Goal: Transaction & Acquisition: Purchase product/service

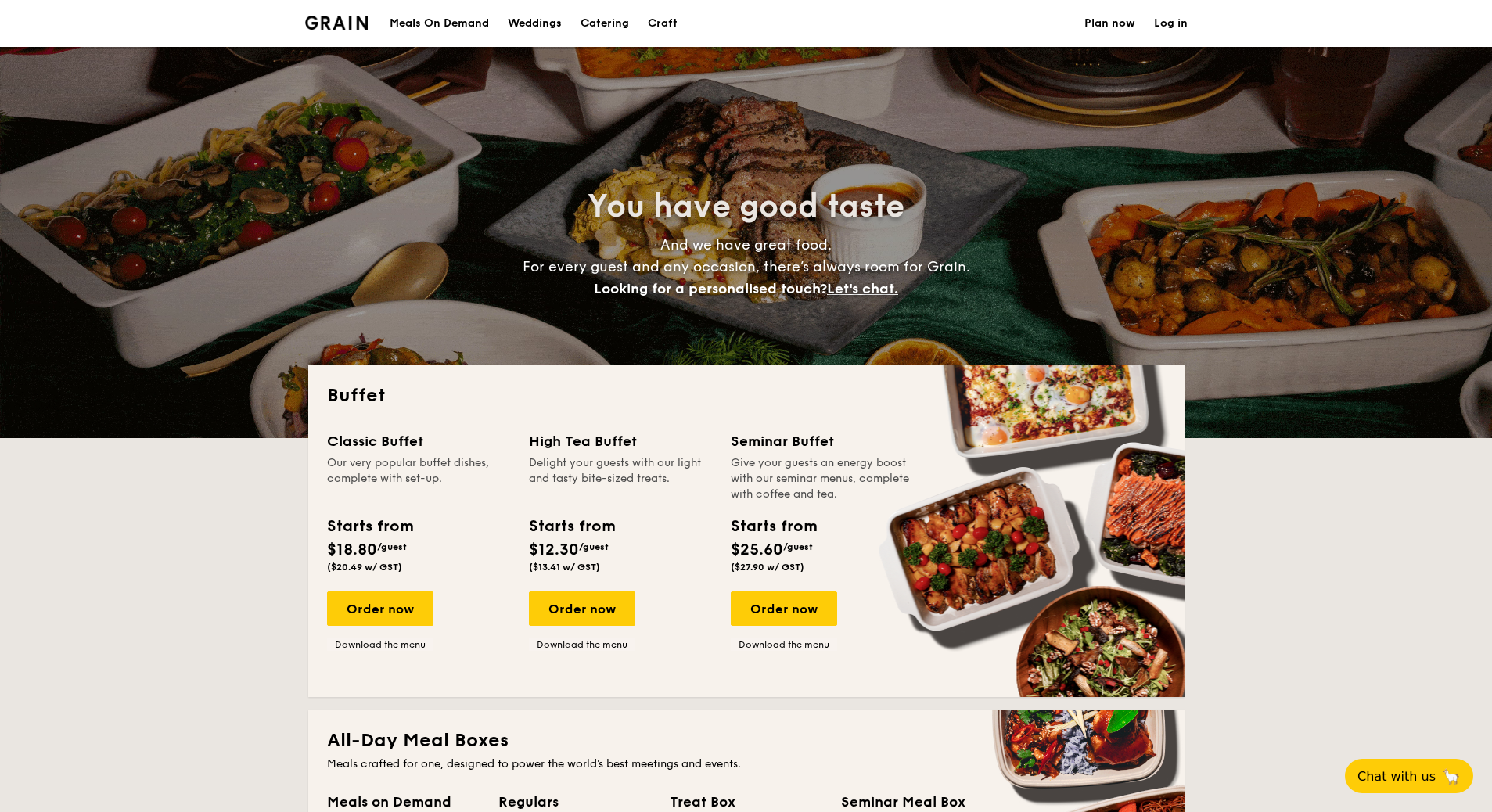
select select
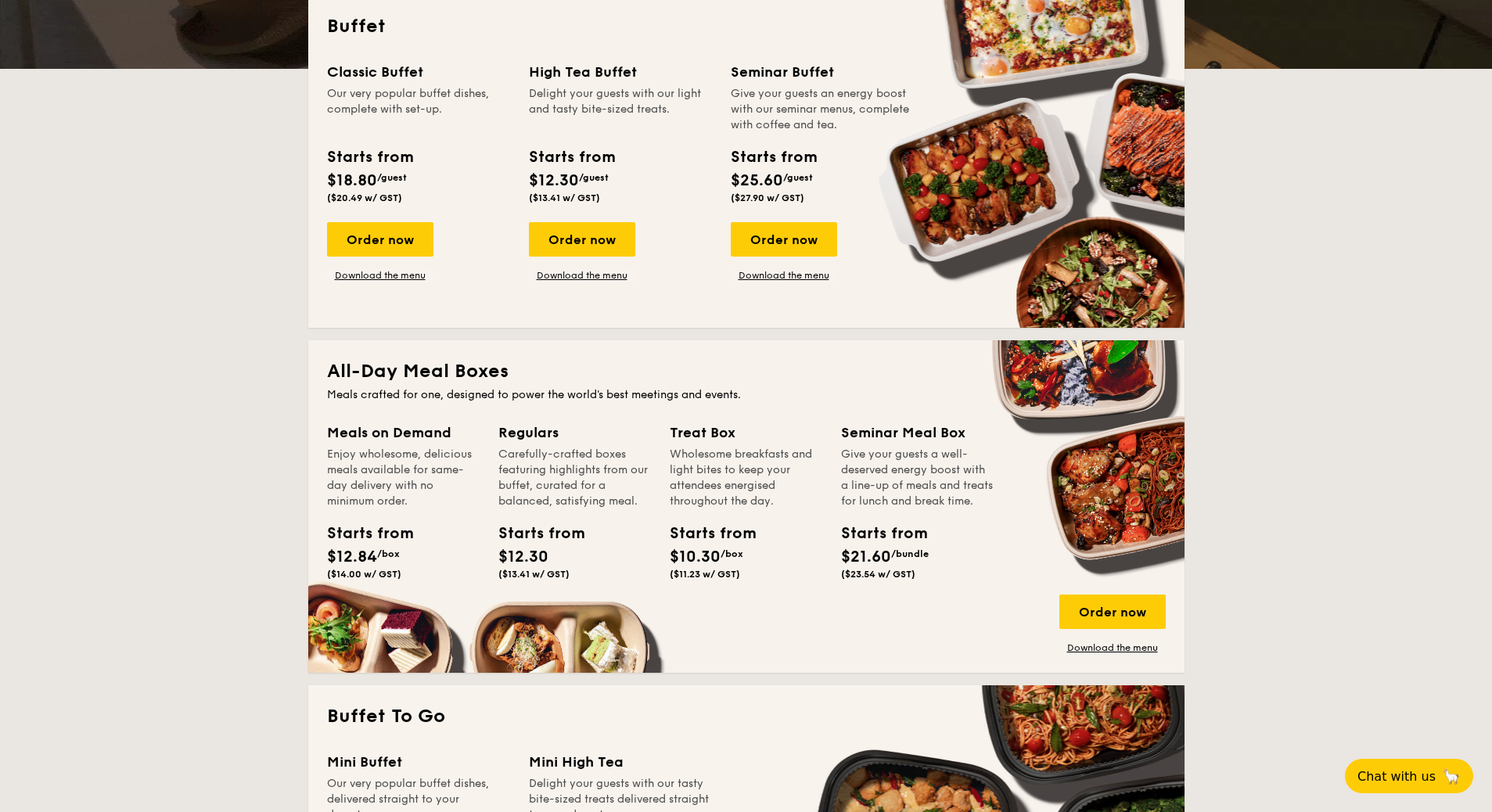
scroll to position [376, 0]
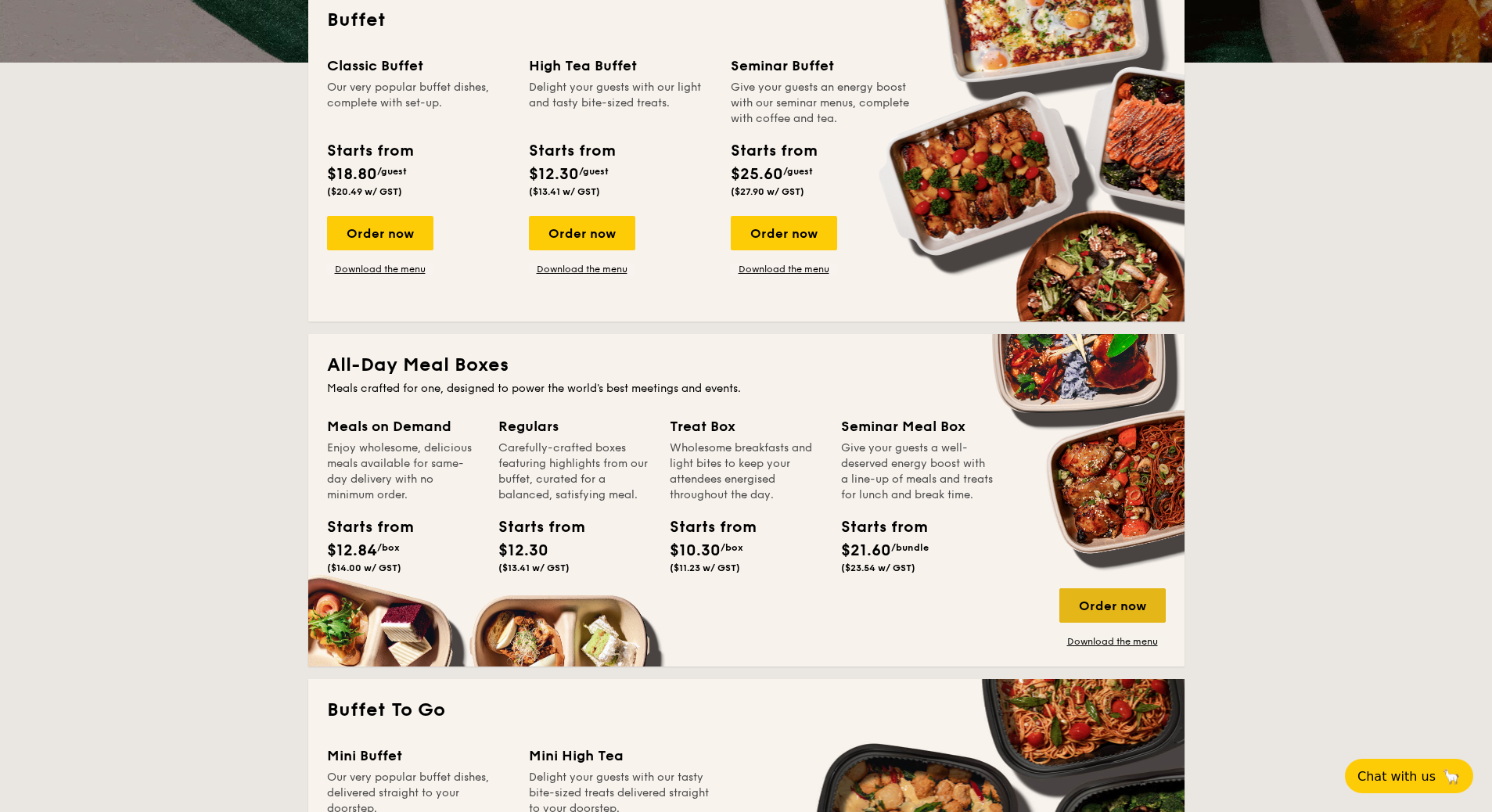
click at [1093, 607] on div "Order now" at bounding box center [1112, 606] width 106 height 35
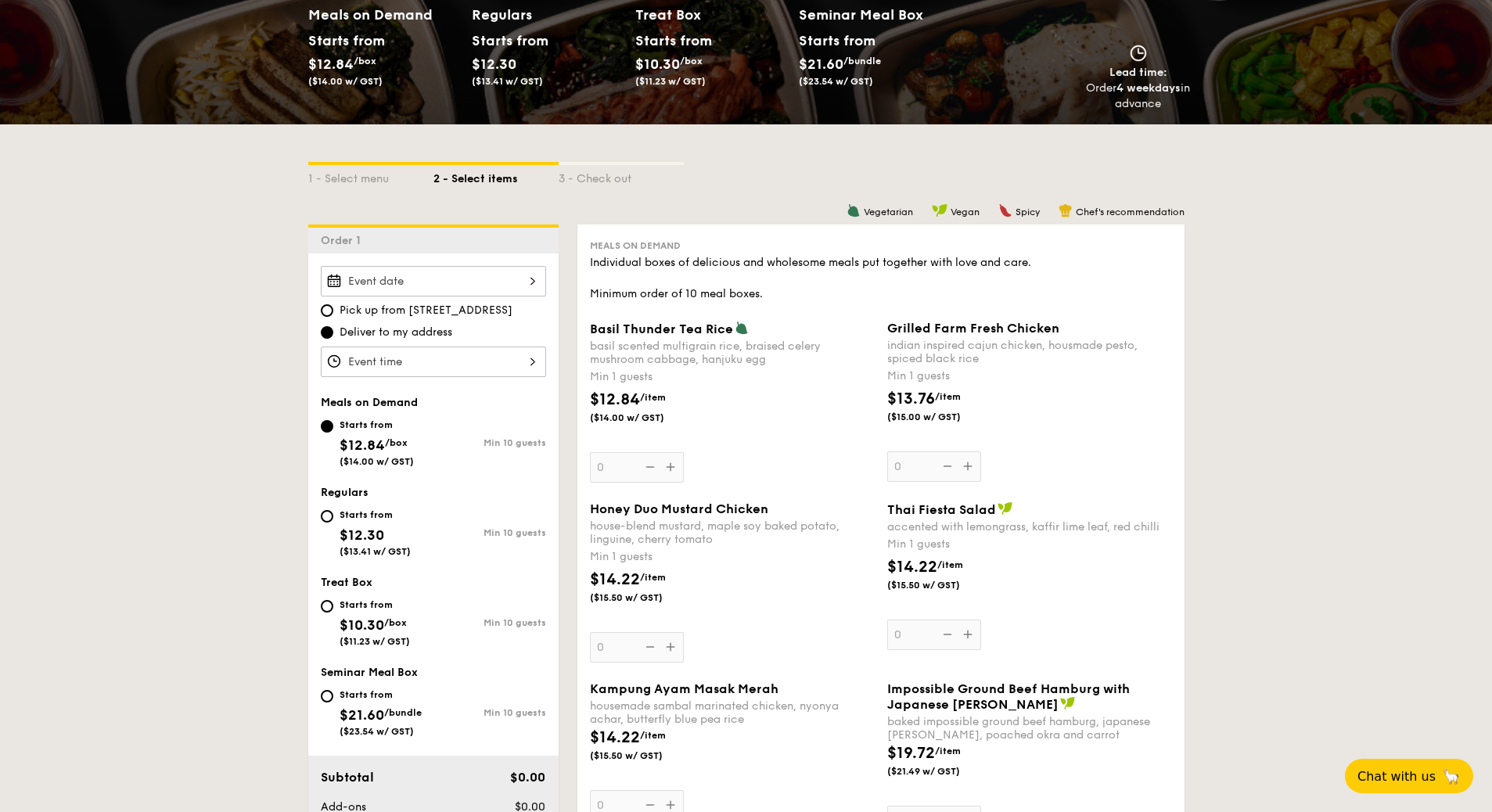
scroll to position [282, 0]
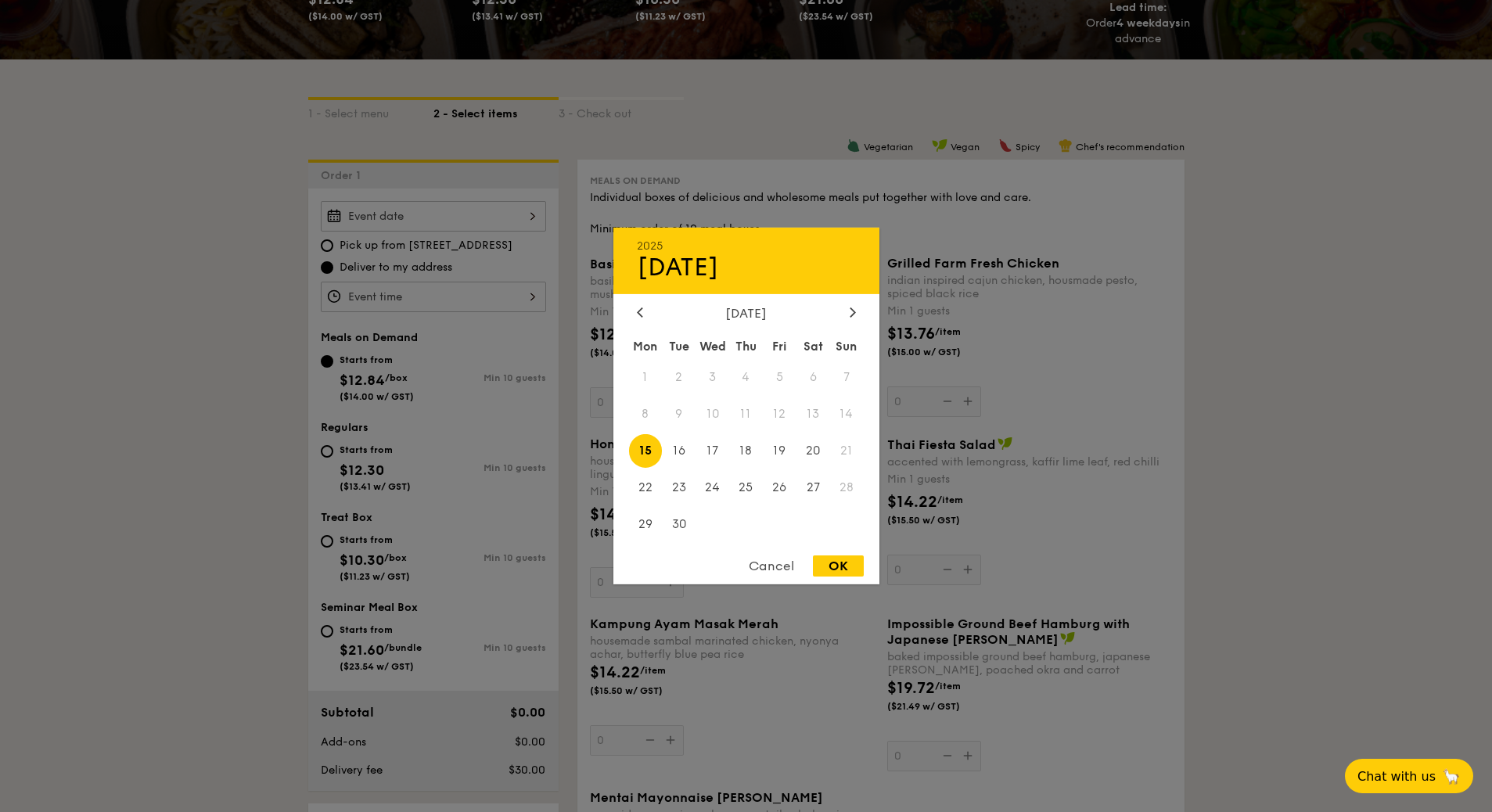
click at [422, 219] on div "2025 Sep [DATE] Tue Wed Thu Fri Sat Sun 1 2 3 4 5 6 7 8 9 10 11 12 13 14 15 16 …" at bounding box center [433, 216] width 225 height 31
click at [774, 564] on div "Cancel" at bounding box center [771, 566] width 77 height 21
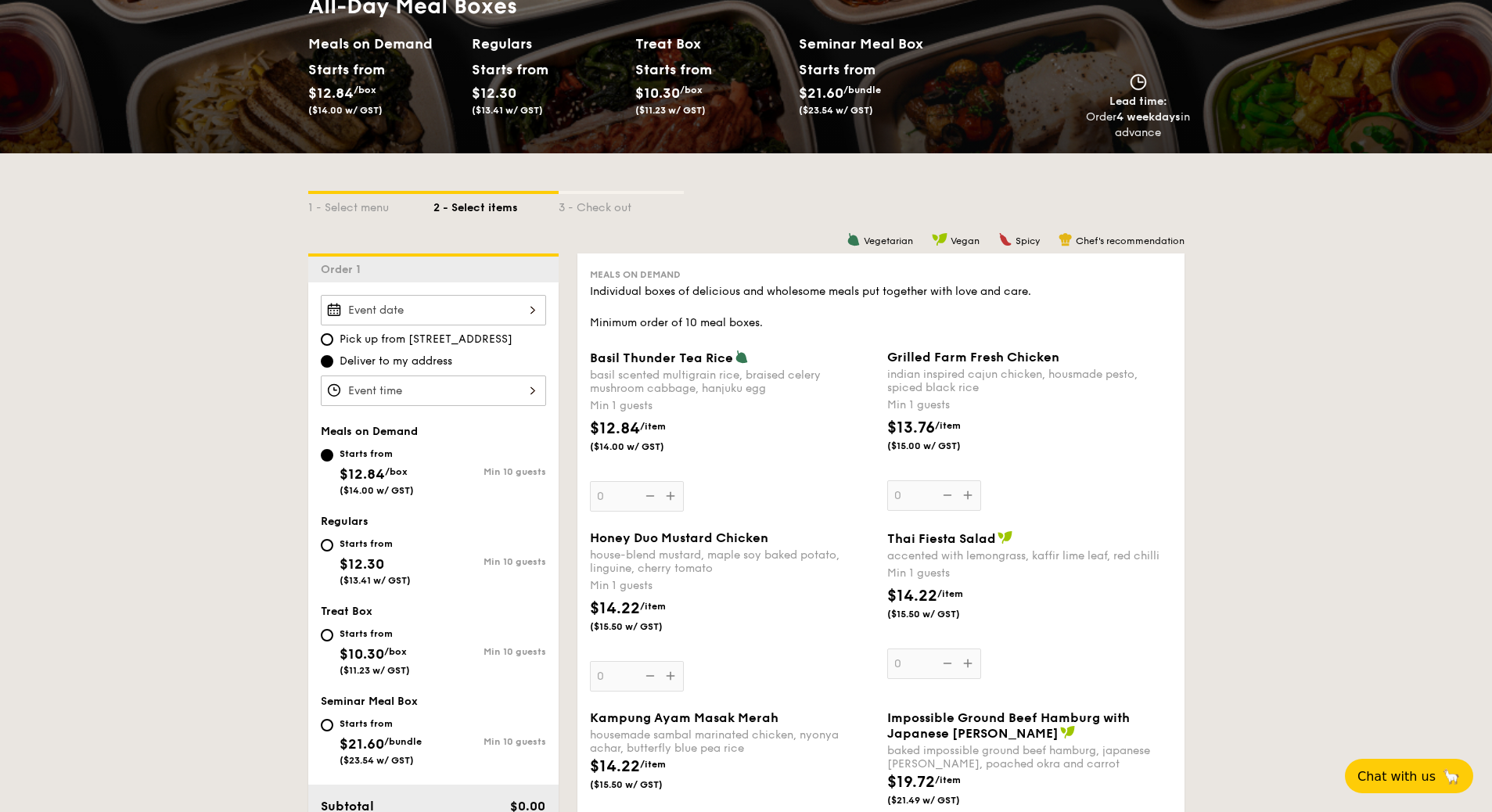
scroll to position [94, 0]
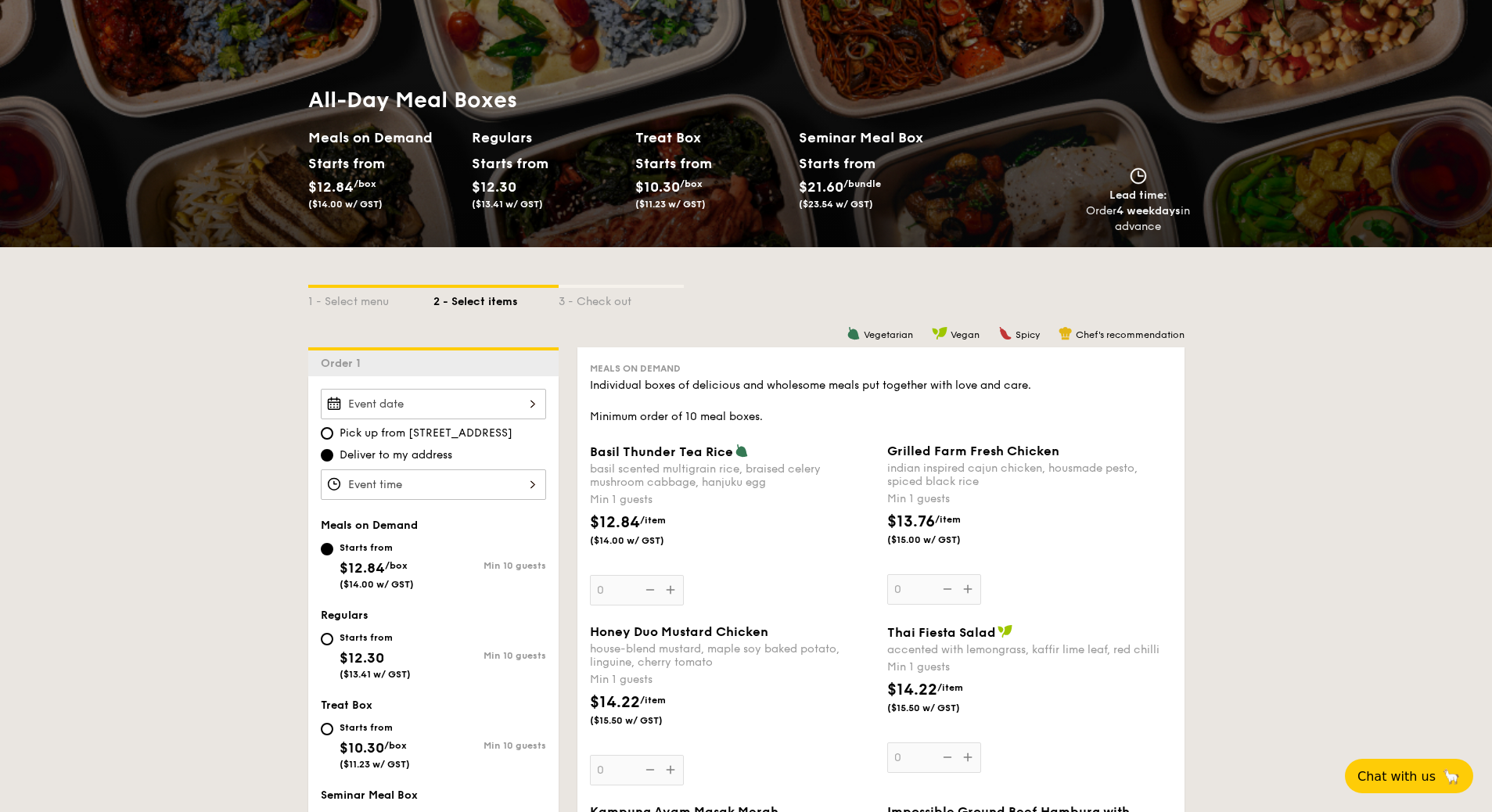
select select
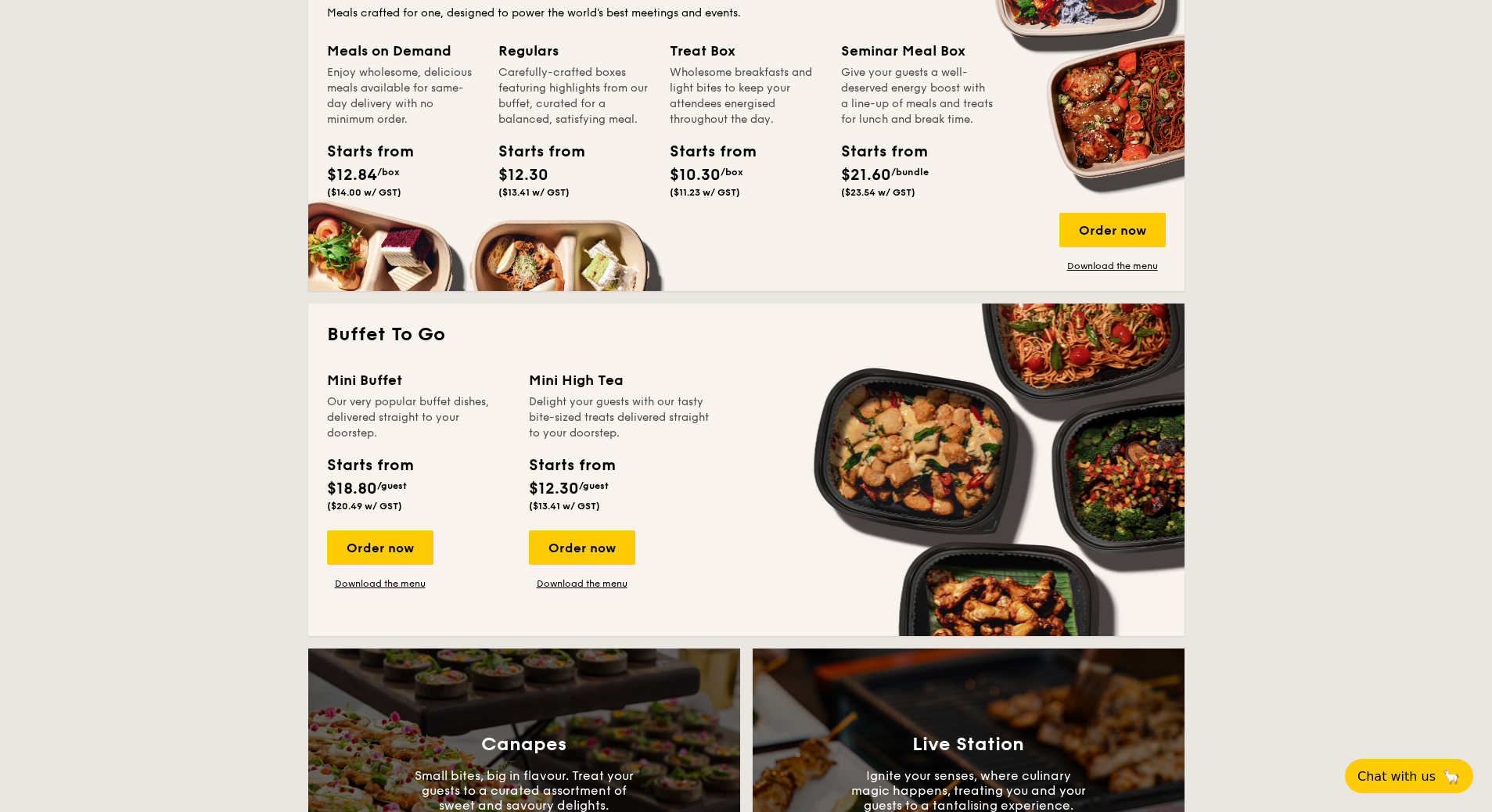
scroll to position [470, 0]
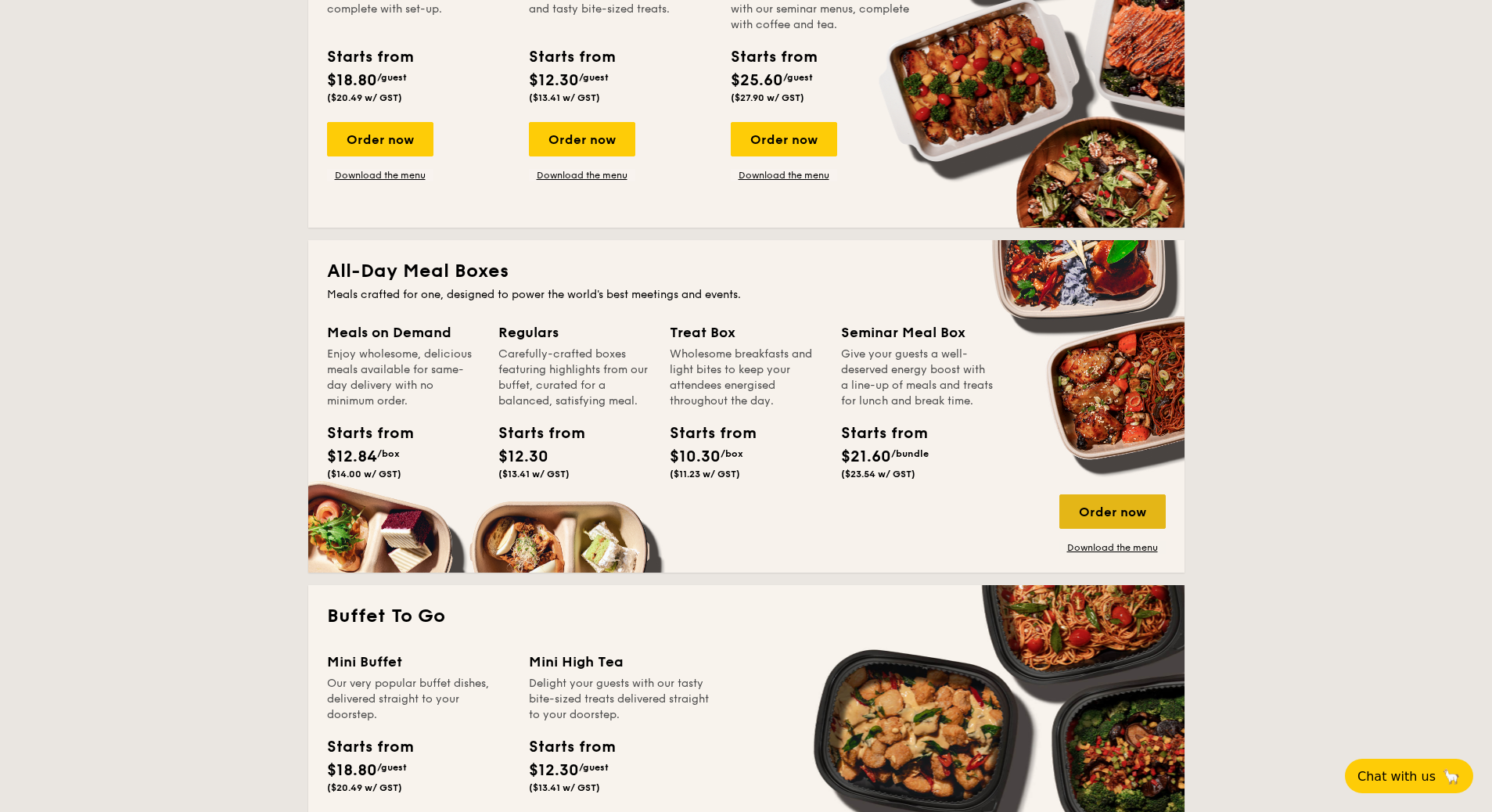
click at [1087, 512] on div "Order now" at bounding box center [1112, 512] width 106 height 35
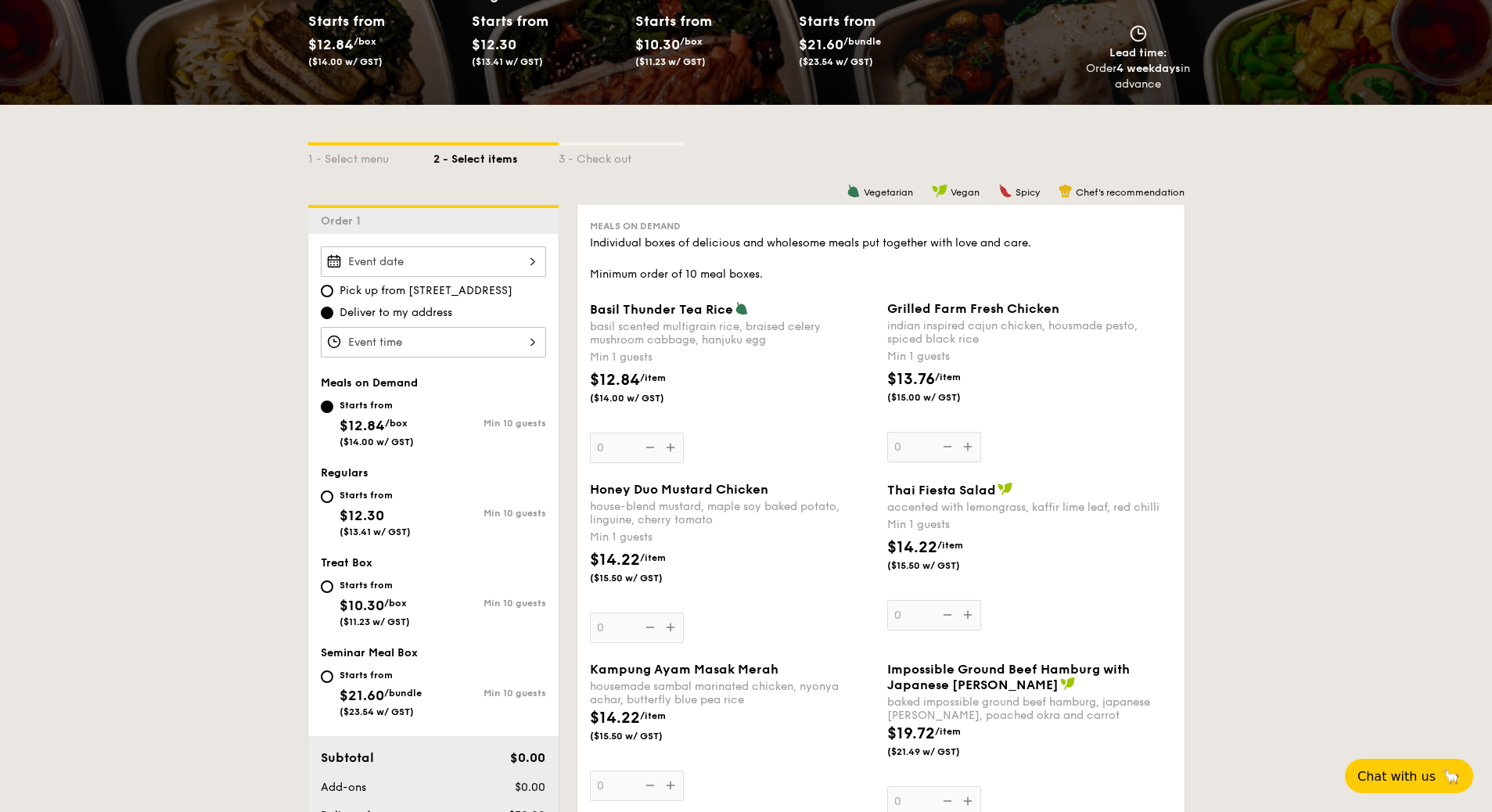
scroll to position [282, 0]
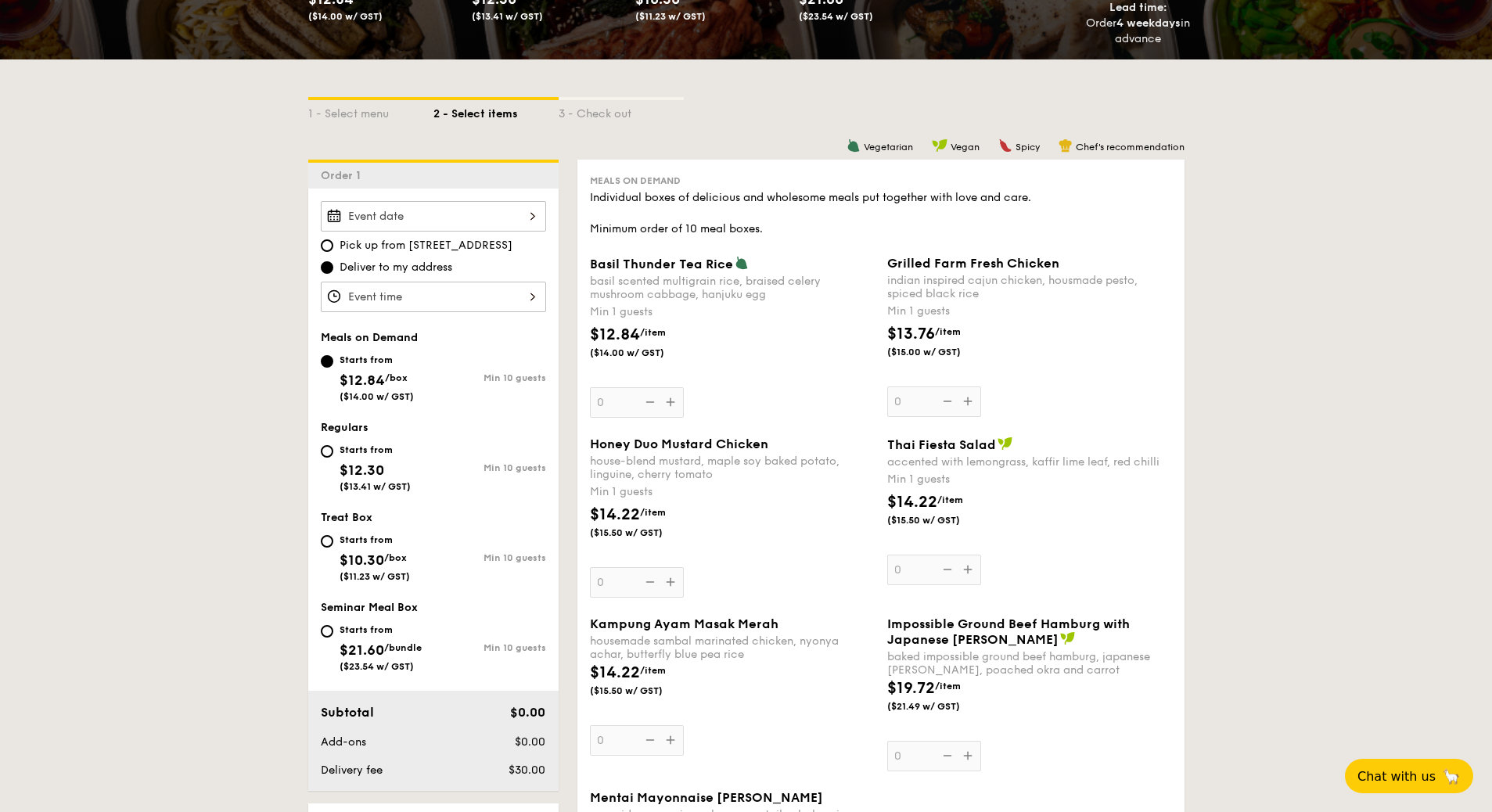
click at [626, 266] on span "Basil Thunder Tea Rice" at bounding box center [661, 264] width 143 height 15
click at [626, 387] on input "0" at bounding box center [637, 402] width 94 height 31
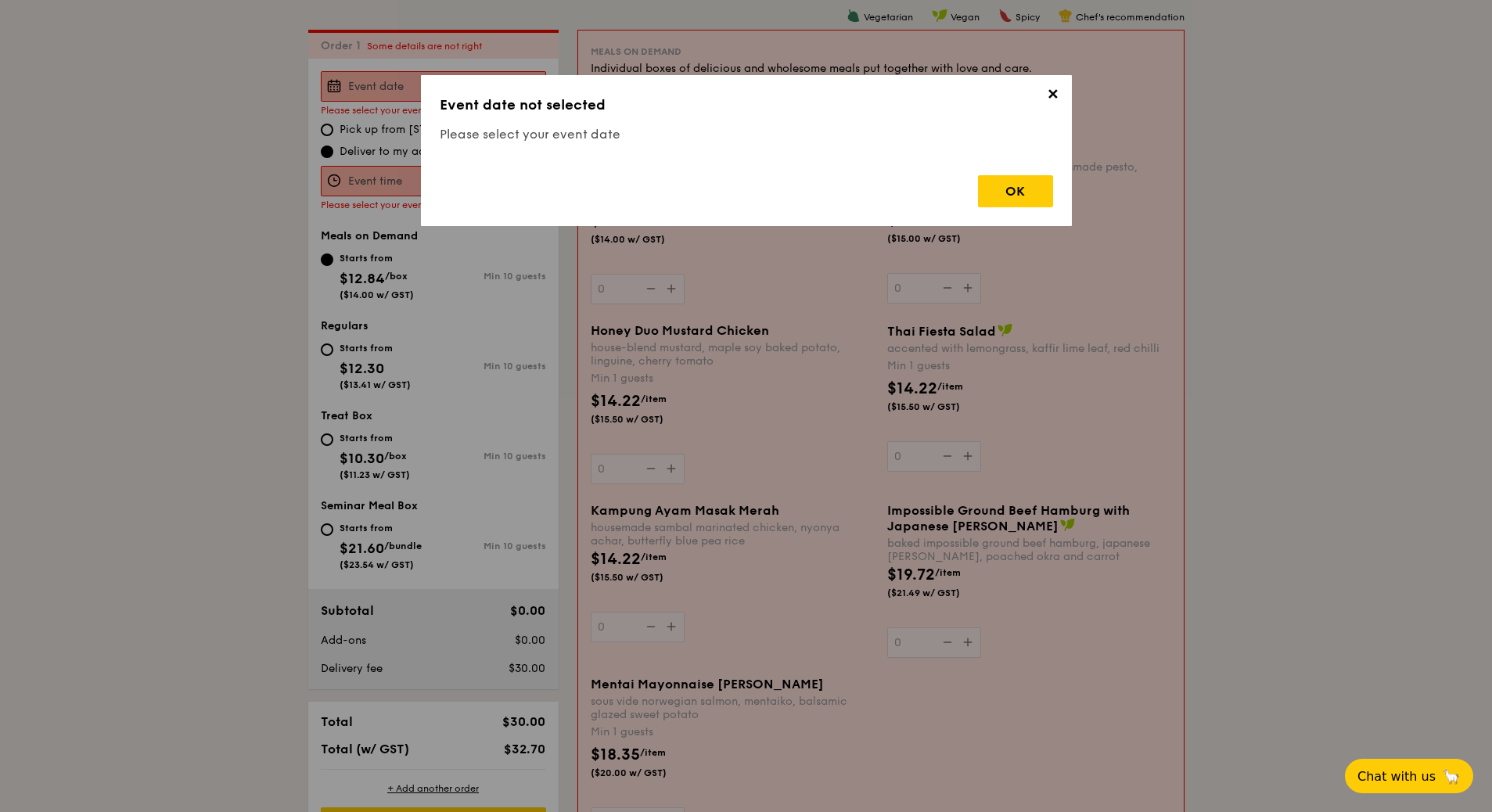
scroll to position [418, 0]
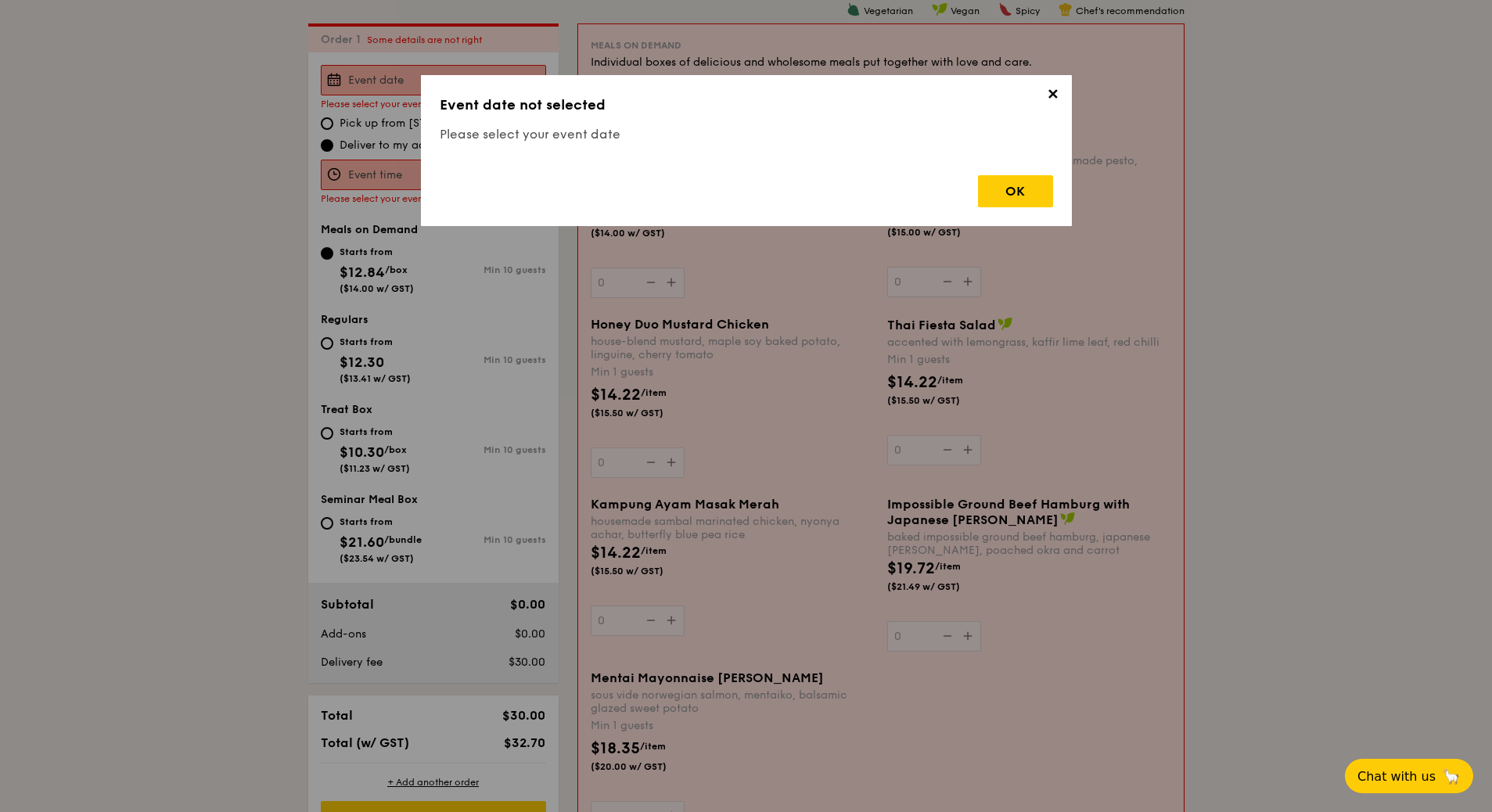
click at [1055, 97] on span "✕" at bounding box center [1053, 96] width 22 height 22
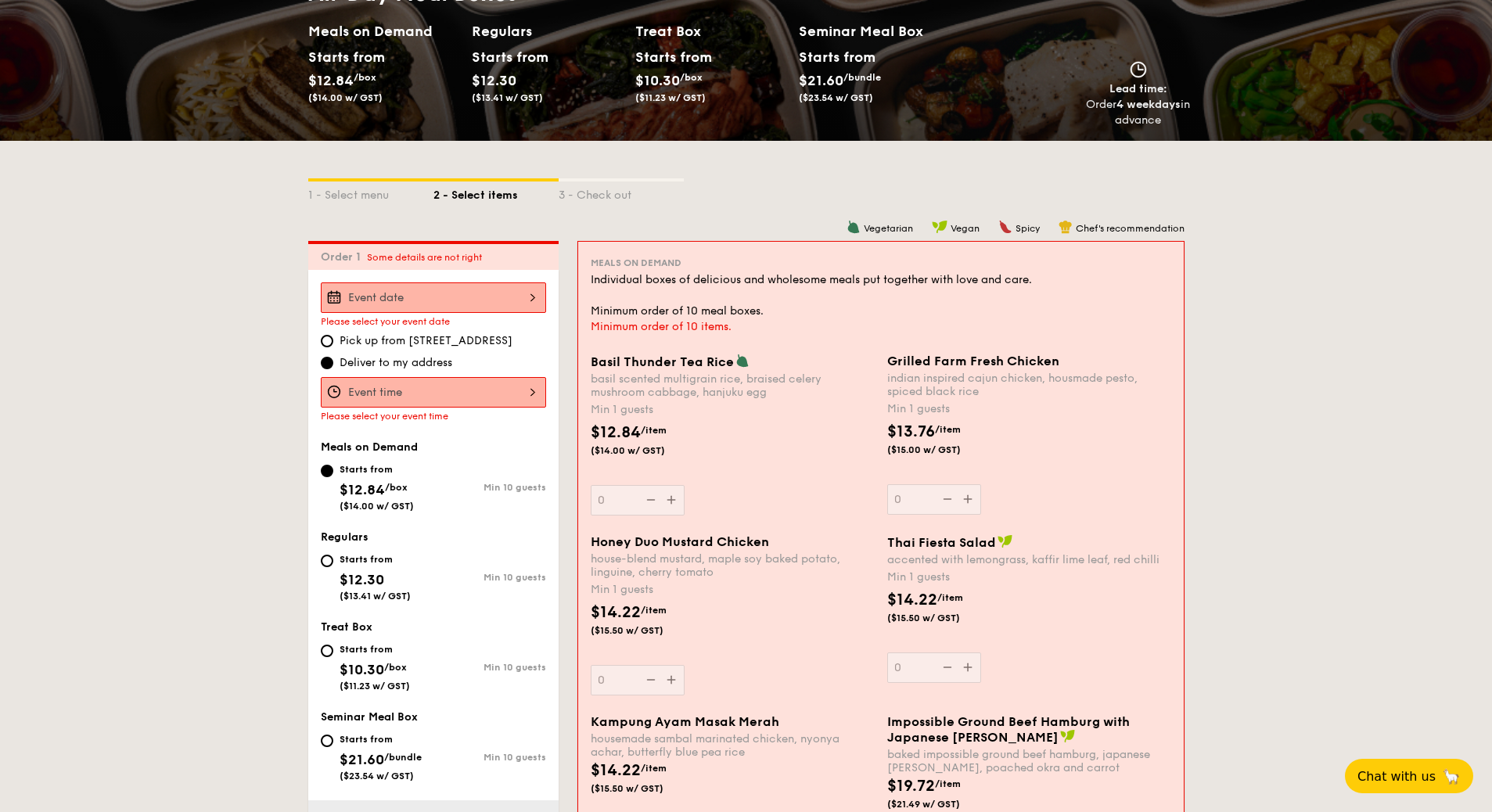
scroll to position [42, 0]
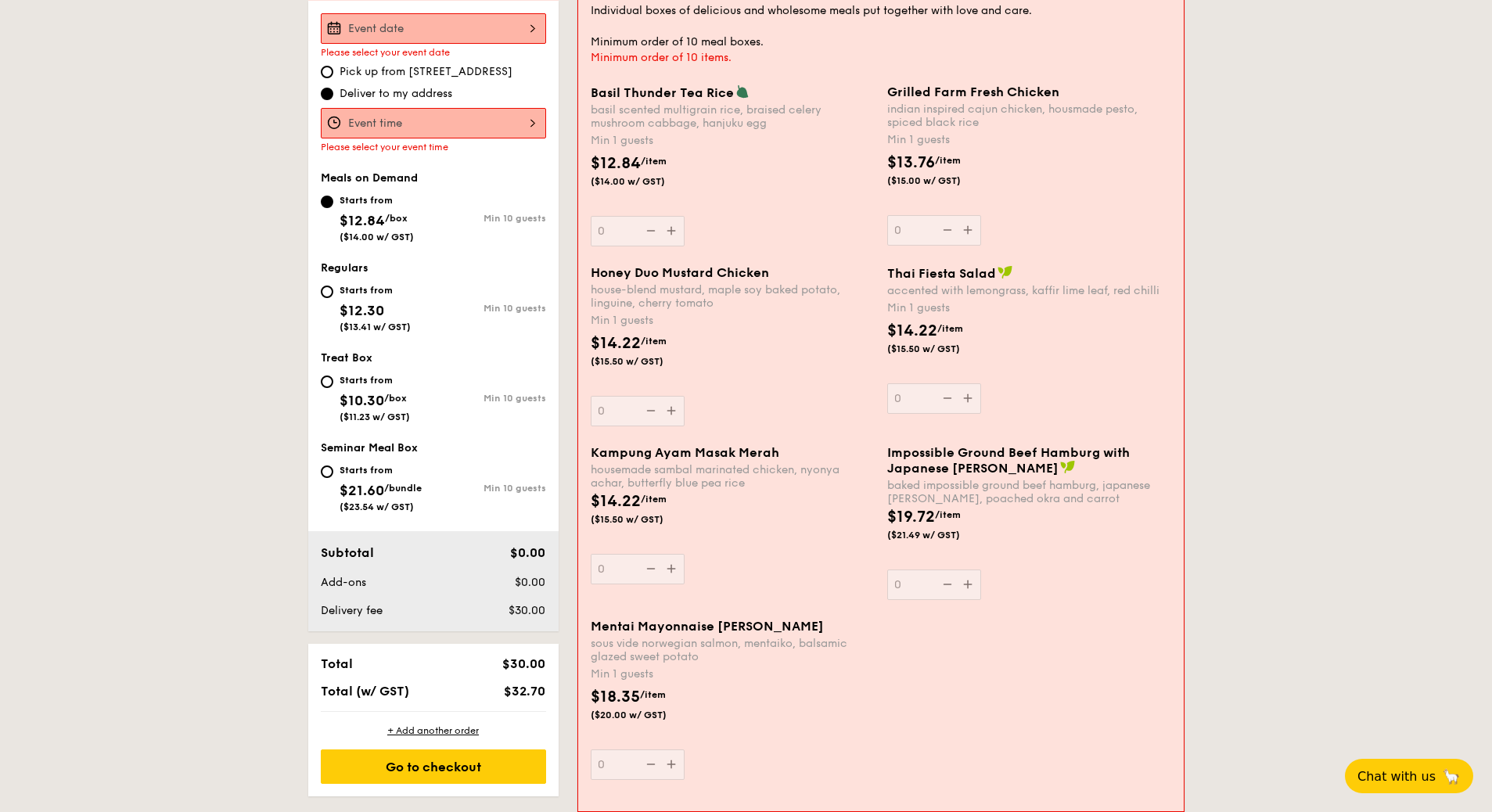
select select
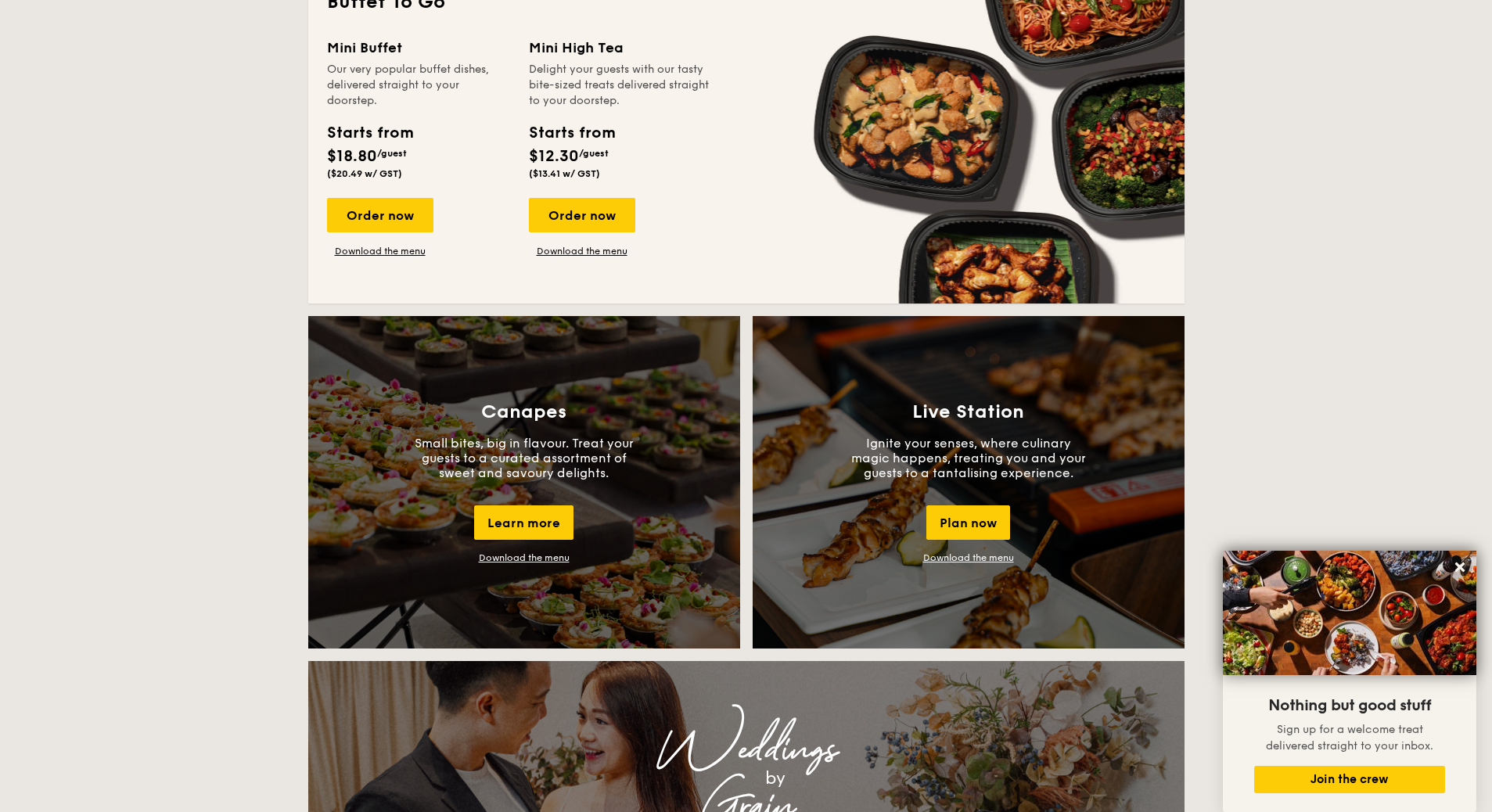
scroll to position [708, 0]
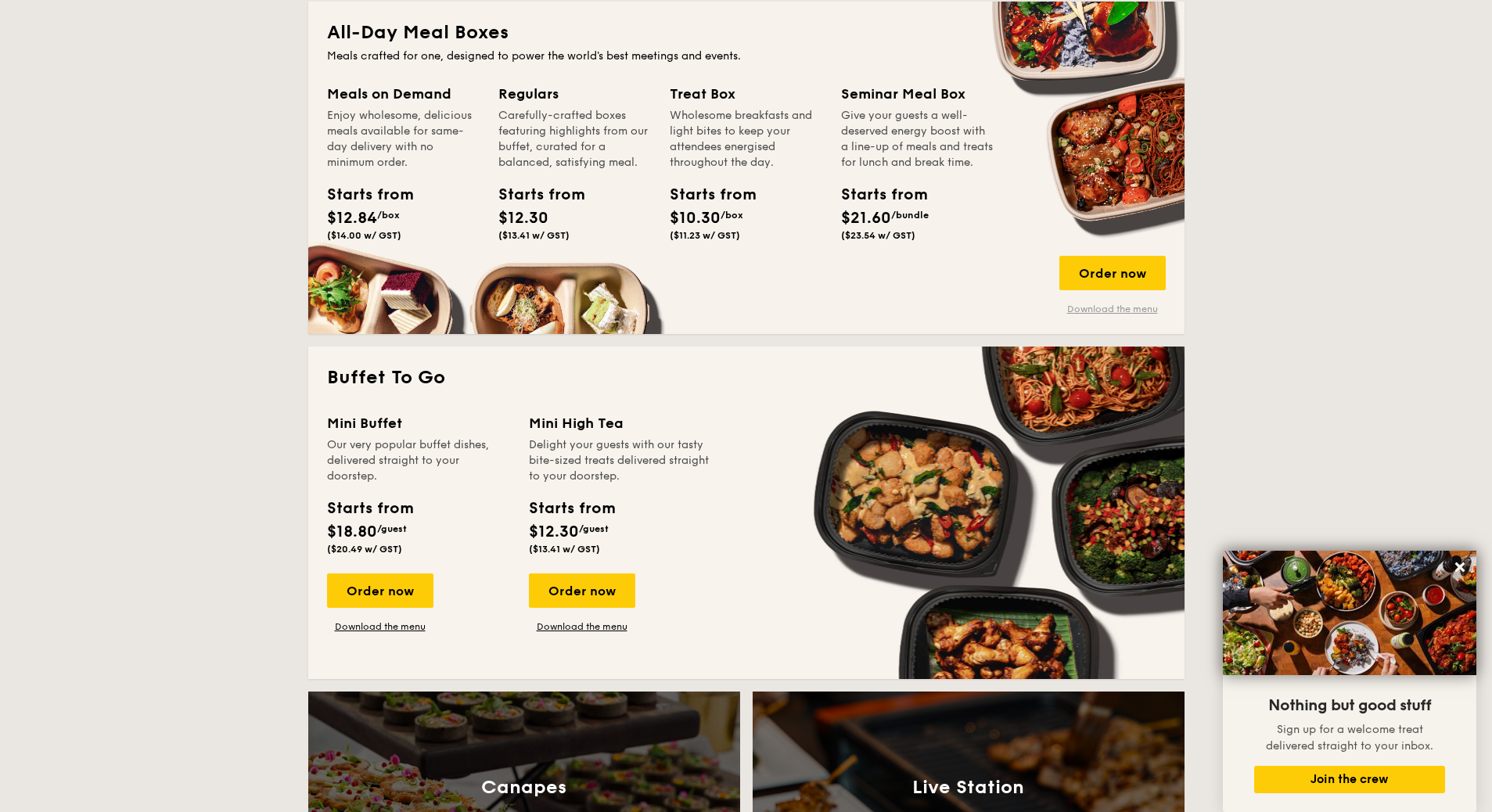
click at [1097, 310] on link "Download the menu" at bounding box center [1112, 308] width 106 height 12
